Goal: Answer question/provide support

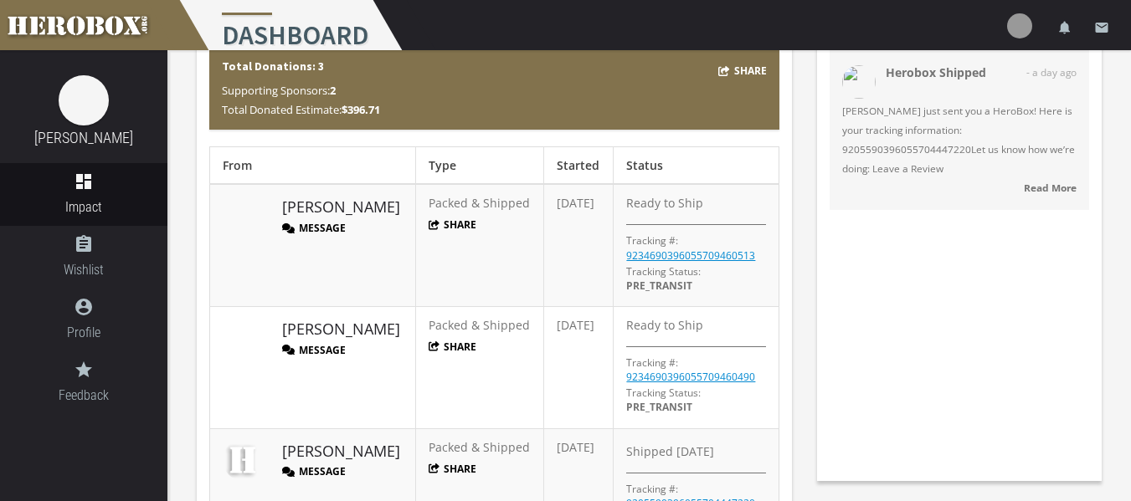
scroll to position [167, 0]
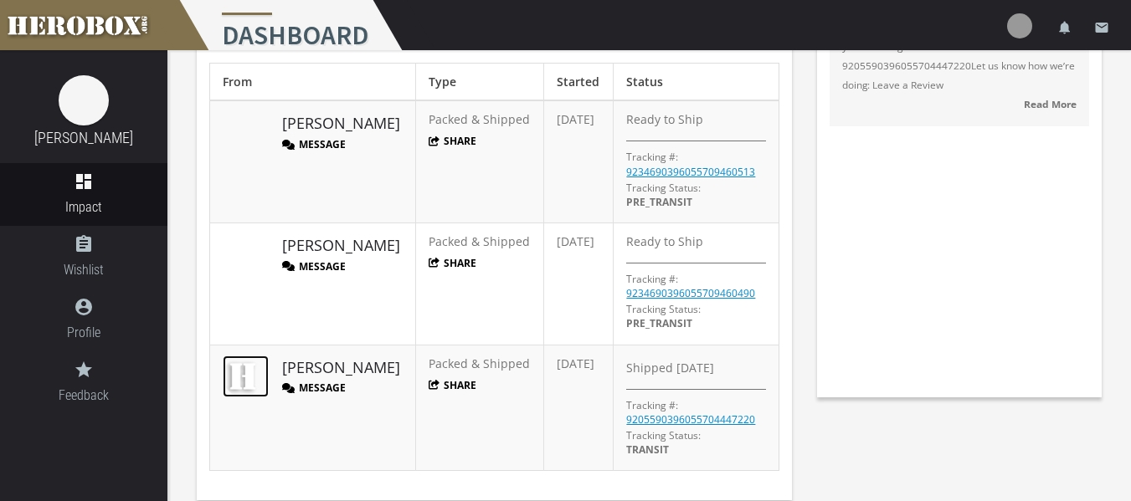
click at [247, 379] on img at bounding box center [244, 377] width 42 height 42
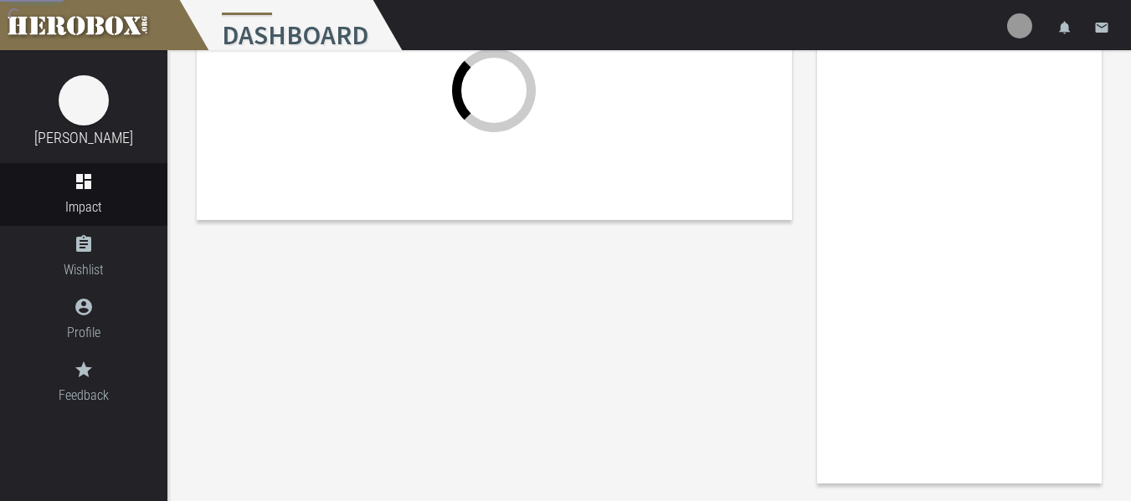
scroll to position [81, 0]
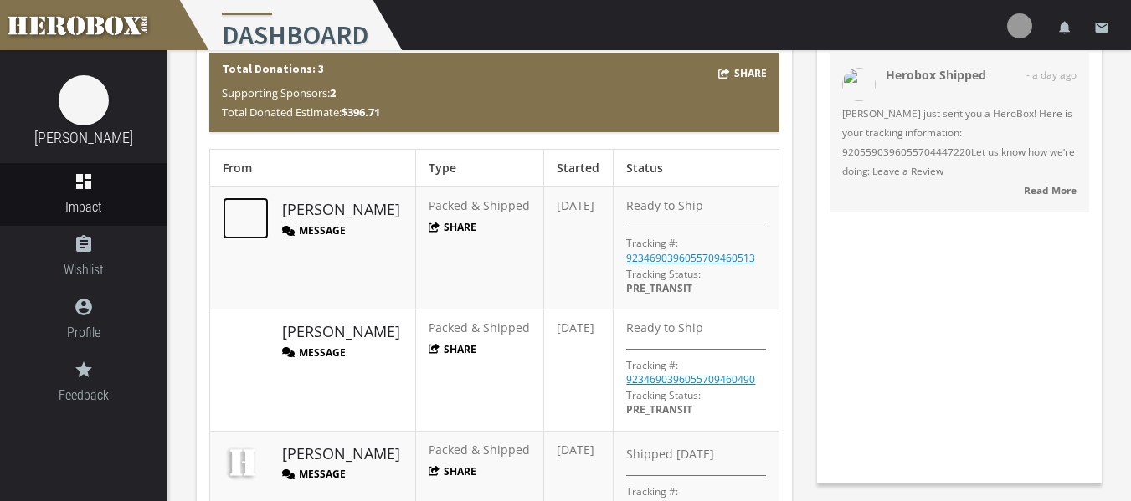
click at [241, 226] on img at bounding box center [244, 219] width 42 height 42
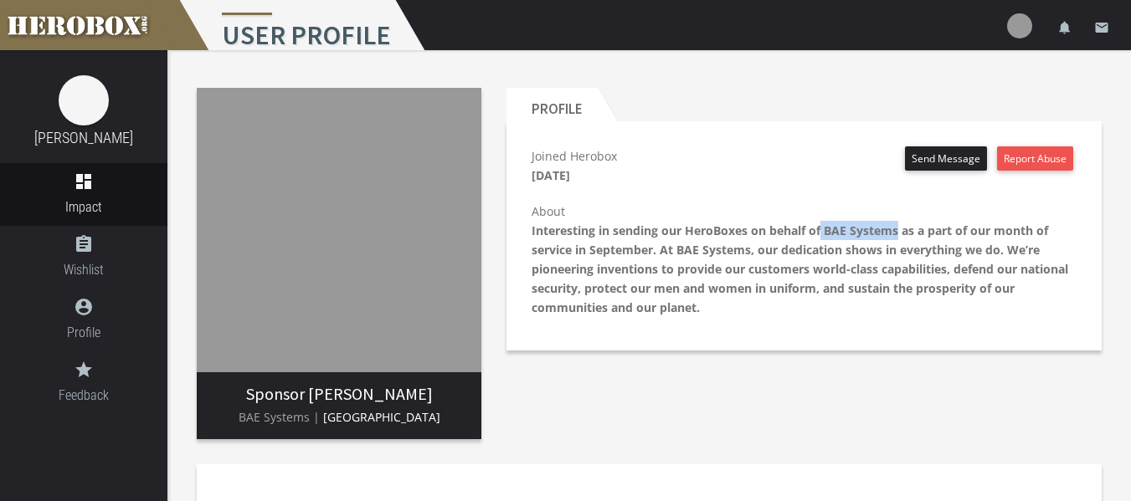
drag, startPoint x: 823, startPoint y: 231, endPoint x: 898, endPoint y: 234, distance: 75.4
click at [898, 234] on b "Interesting in sending our HeroBoxes on behalf of BAE Systems as a part of our …" at bounding box center [800, 269] width 537 height 93
click at [693, 231] on b "Interesting in sending our HeroBoxes on behalf of BAE Systems as a part of our …" at bounding box center [800, 269] width 537 height 93
click at [106, 202] on span "Impact" at bounding box center [83, 207] width 167 height 21
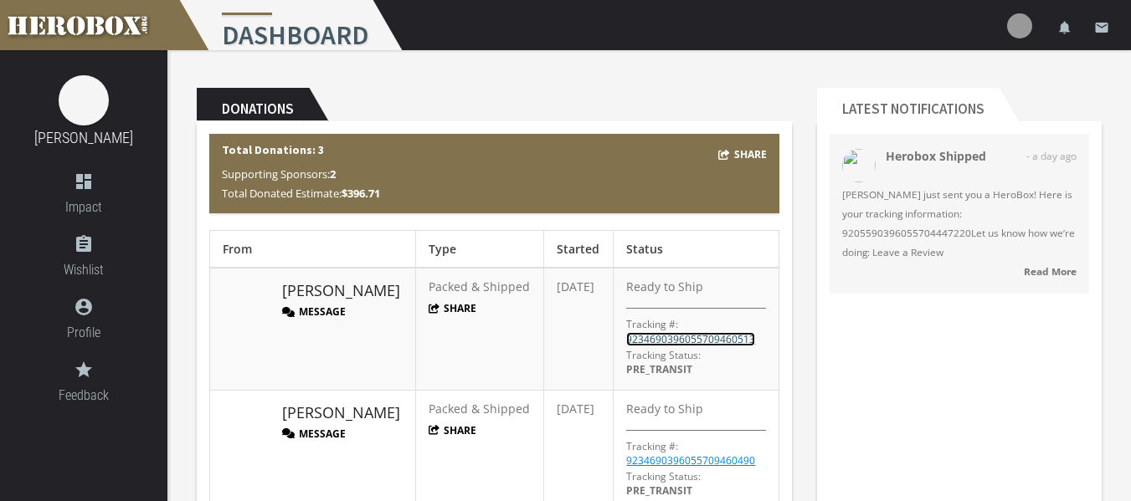
click at [702, 343] on link "9234690396055709460513" at bounding box center [690, 339] width 129 height 14
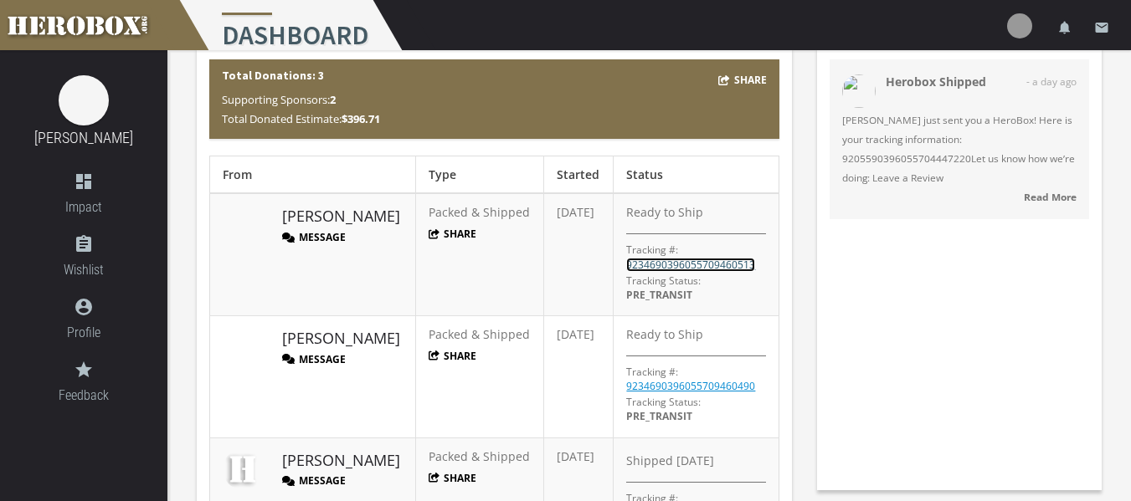
scroll to position [184, 0]
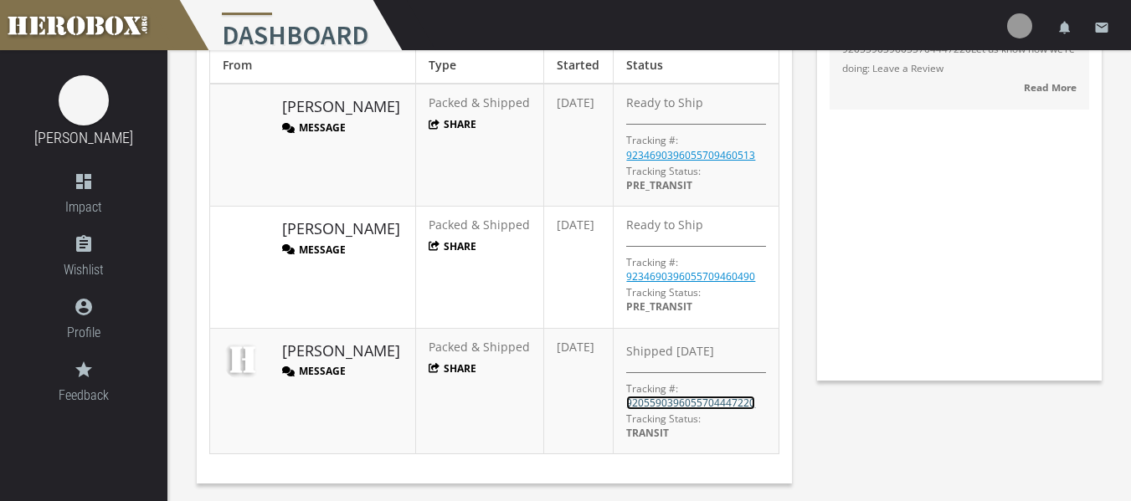
click at [693, 399] on link "9205590396055704447220" at bounding box center [690, 403] width 129 height 14
